Goal: Communication & Community: Answer question/provide support

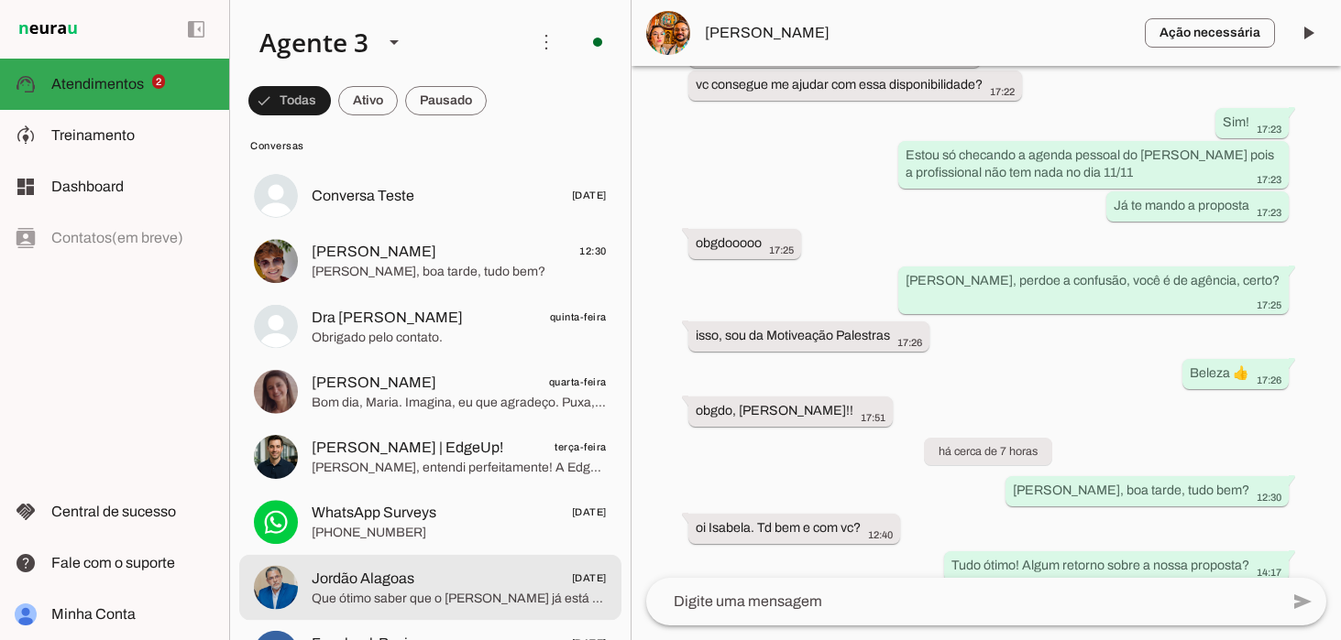
scroll to position [334, 0]
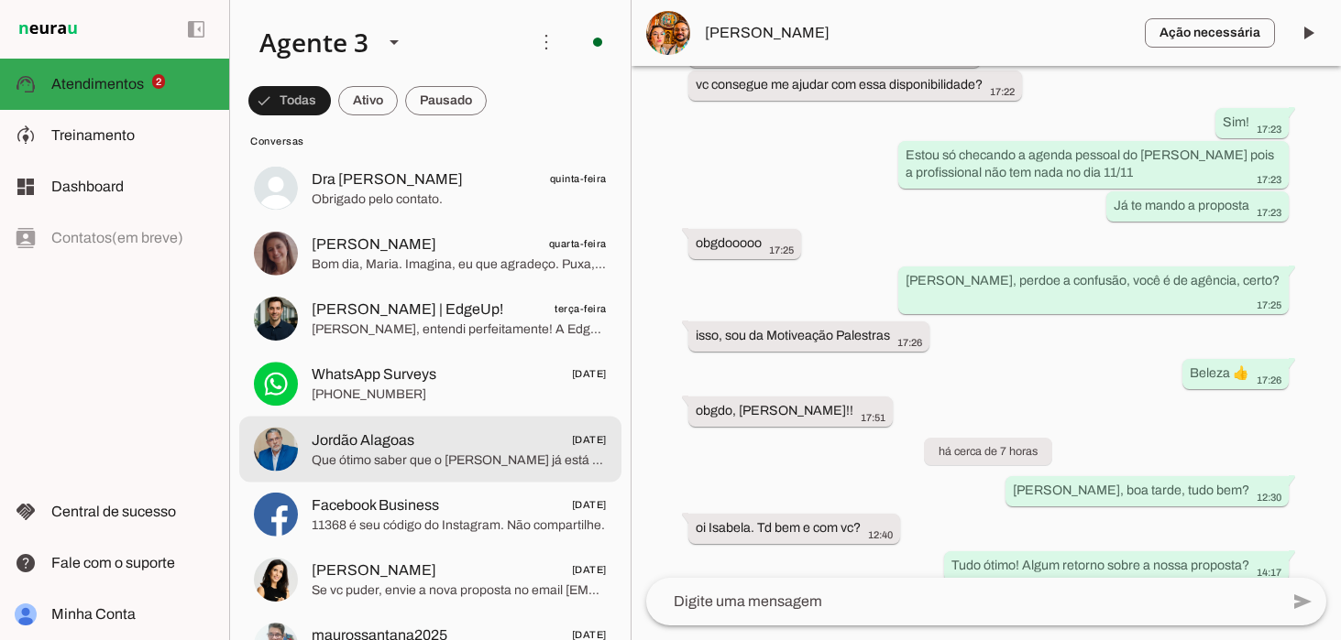
click at [438, 454] on span "Que ótimo saber que o [PERSON_NAME] já está confirmado para o evento em [GEOGRA…" at bounding box center [459, 461] width 295 height 18
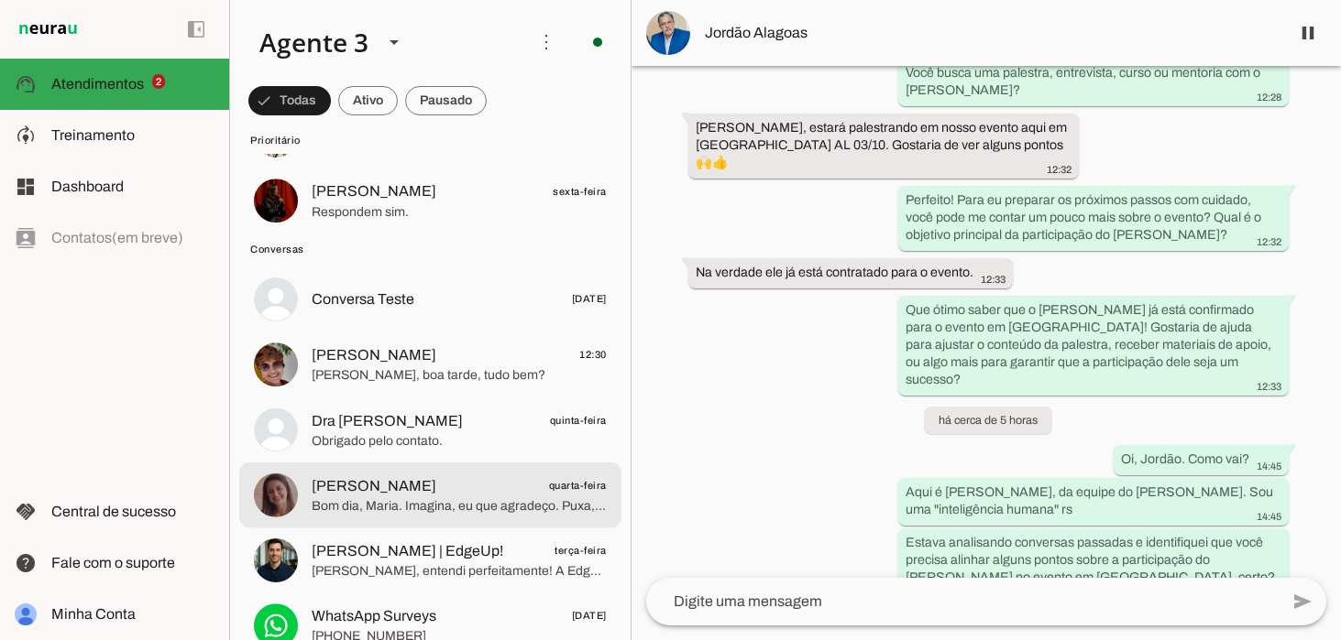
scroll to position [186, 0]
